Goal: Understand process/instructions: Learn how to perform a task or action

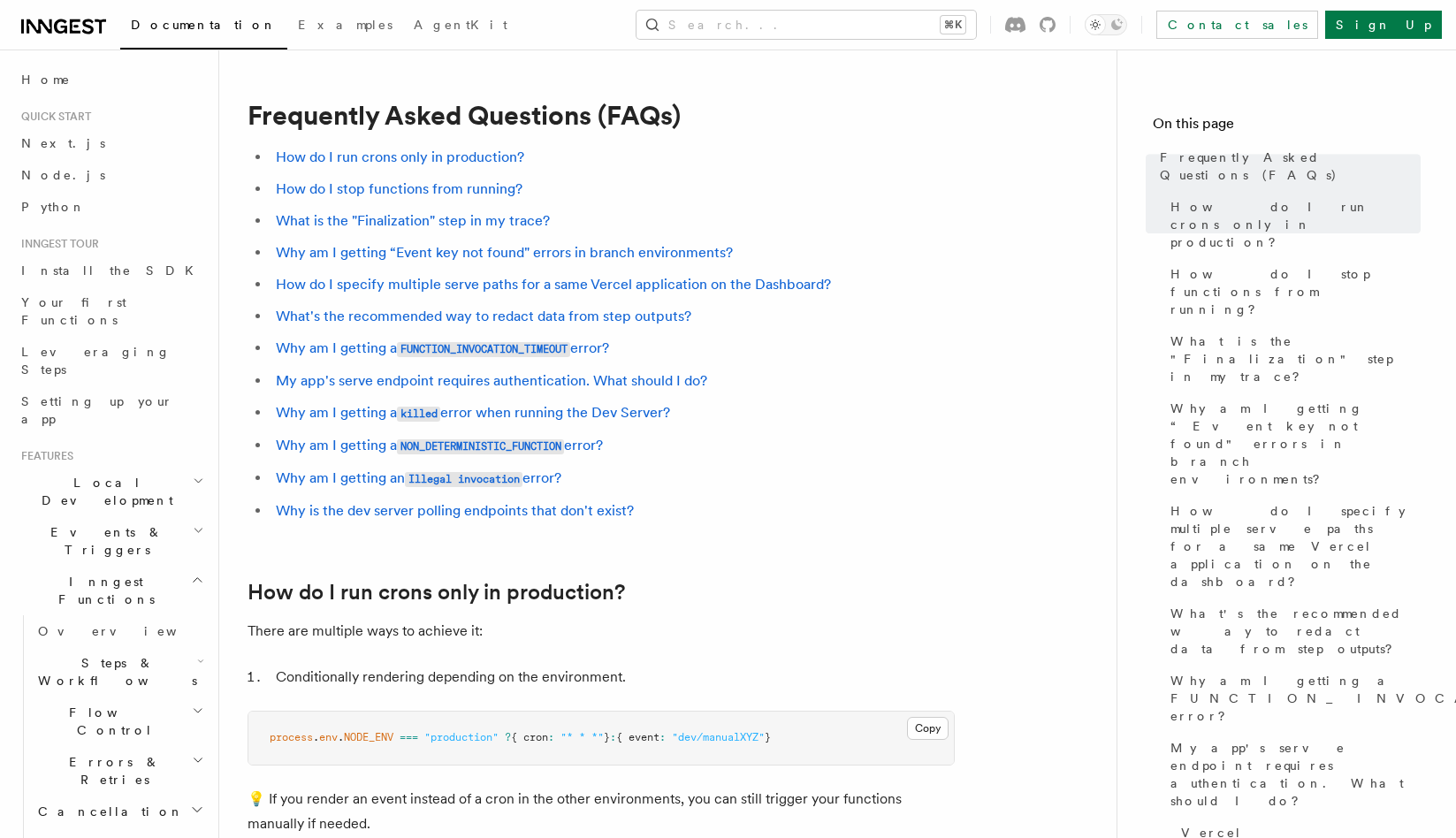
scroll to position [1682, 0]
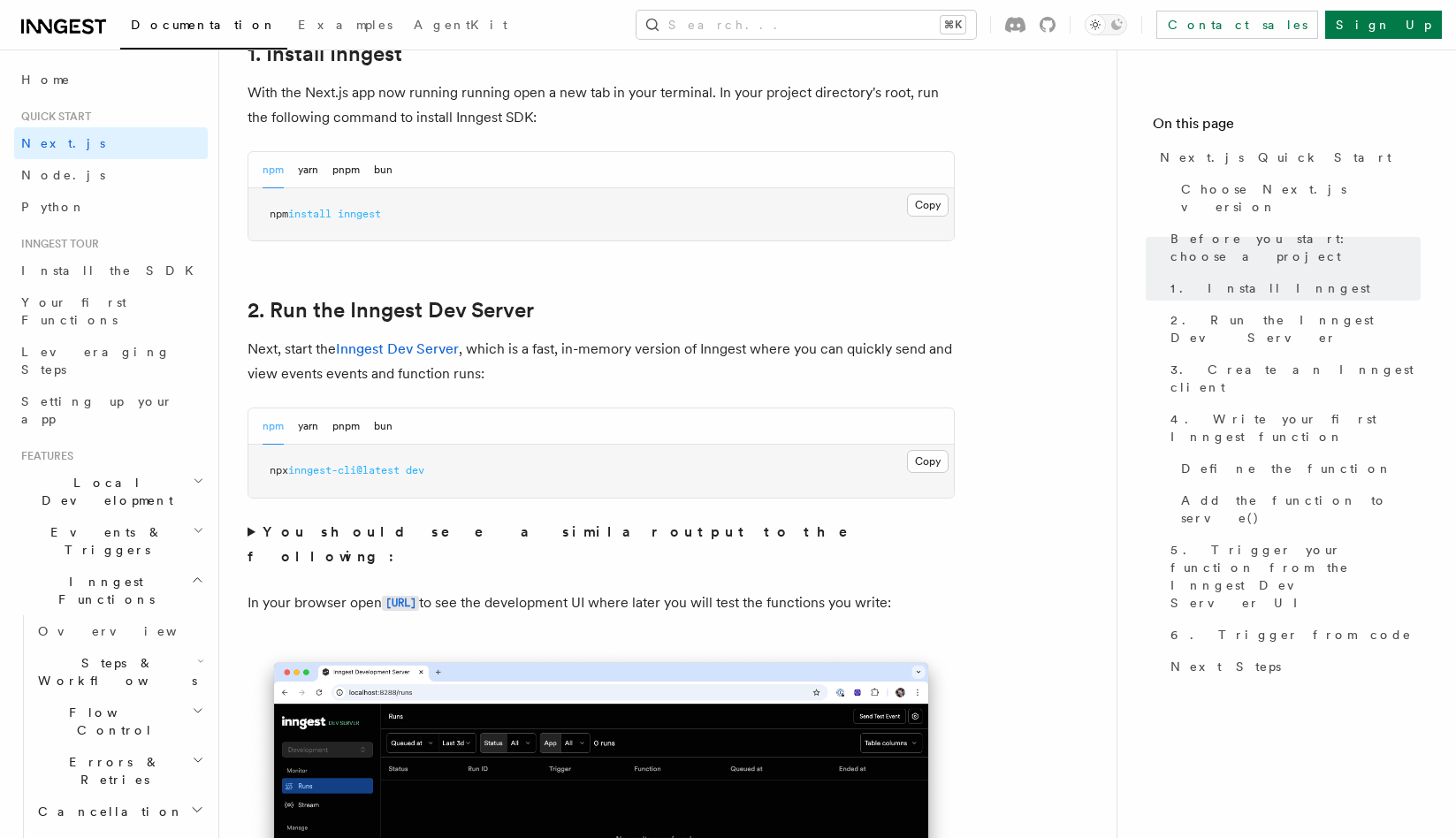
scroll to position [1018, 0]
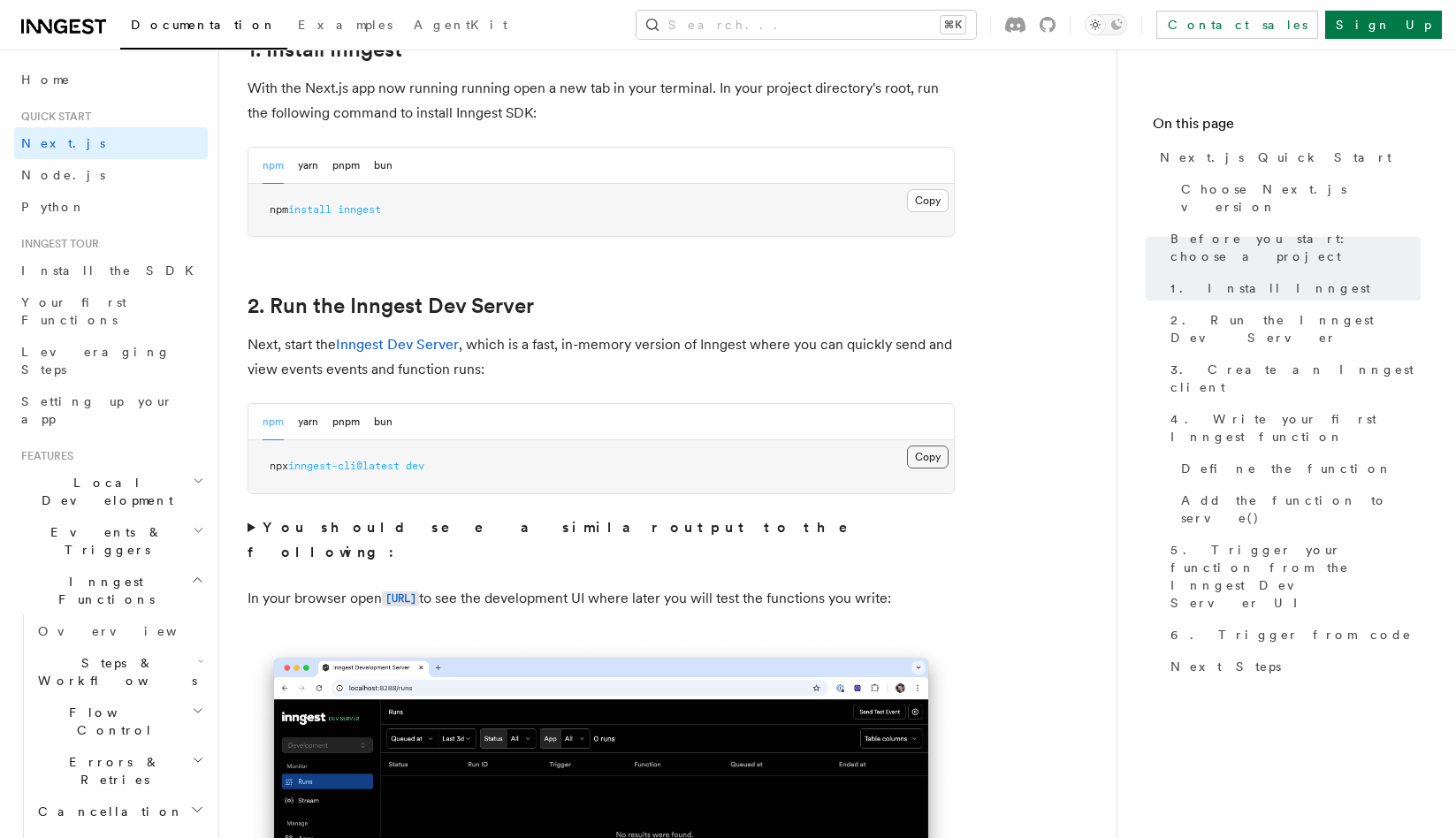
click at [923, 447] on button "Copy Copied" at bounding box center [927, 456] width 41 height 23
click at [353, 419] on button "pnpm" at bounding box center [346, 422] width 27 height 37
click at [936, 462] on button "Copy Copied" at bounding box center [927, 456] width 41 height 23
